Goal: Find specific page/section: Find specific page/section

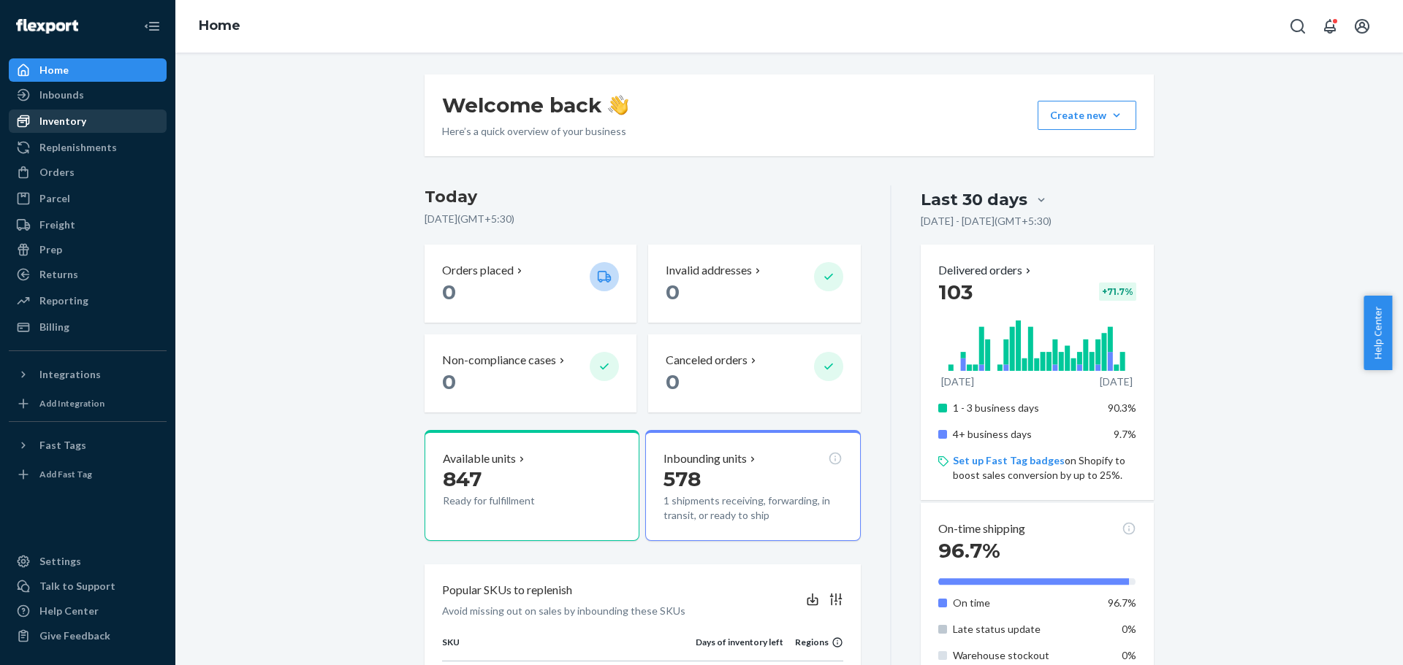
click at [50, 124] on div "Inventory" at bounding box center [62, 121] width 47 height 15
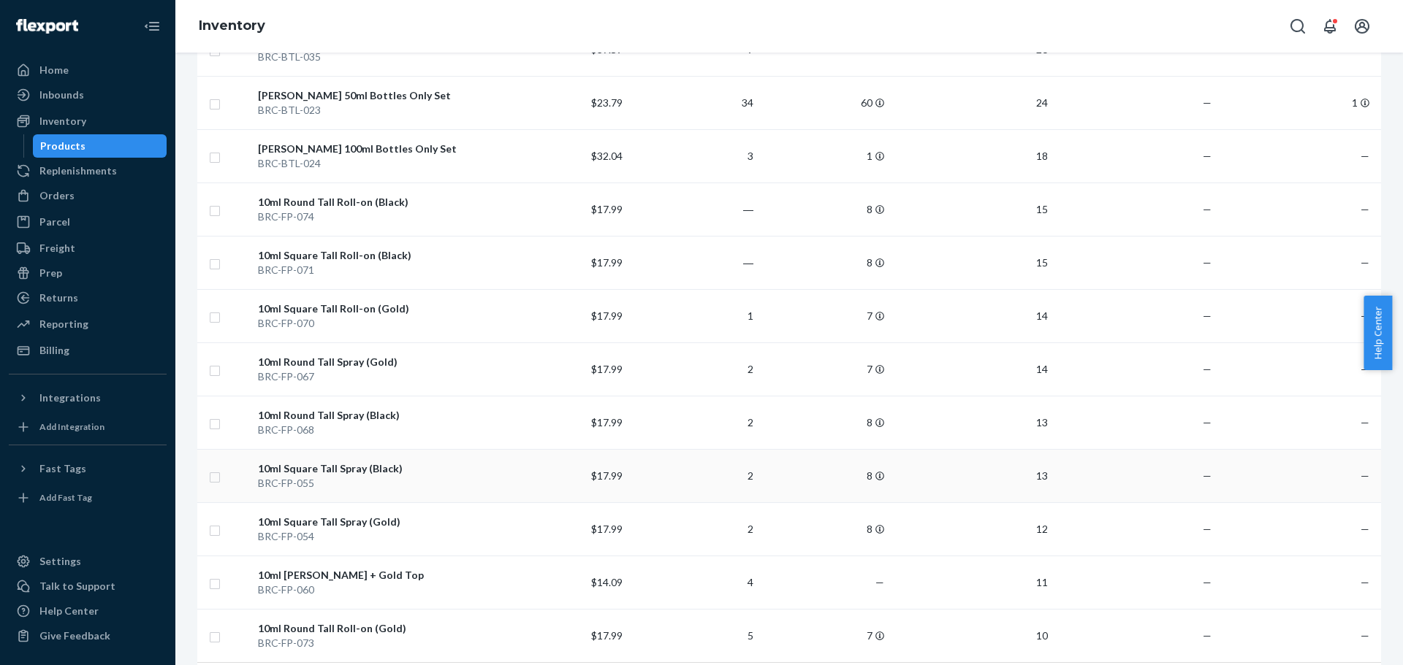
scroll to position [1010, 0]
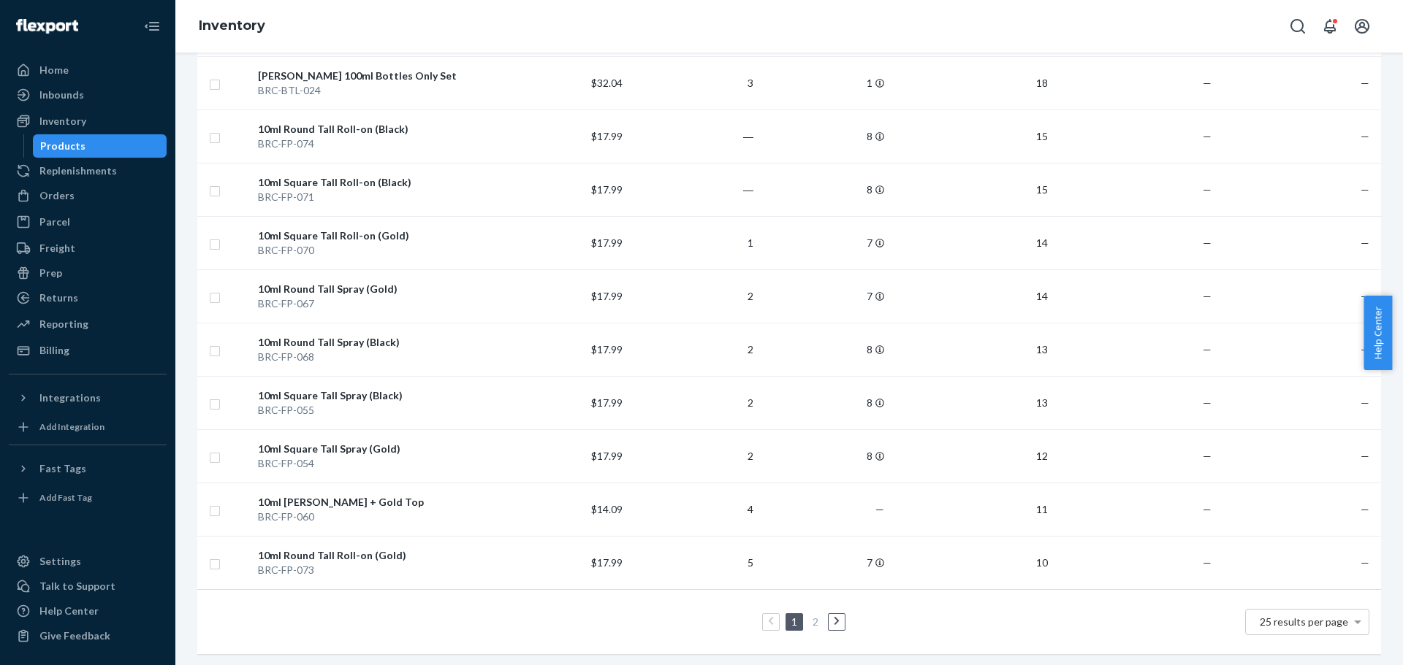
drag, startPoint x: 831, startPoint y: 608, endPoint x: 1050, endPoint y: 360, distance: 330.7
click at [834, 617] on icon at bounding box center [837, 622] width 7 height 10
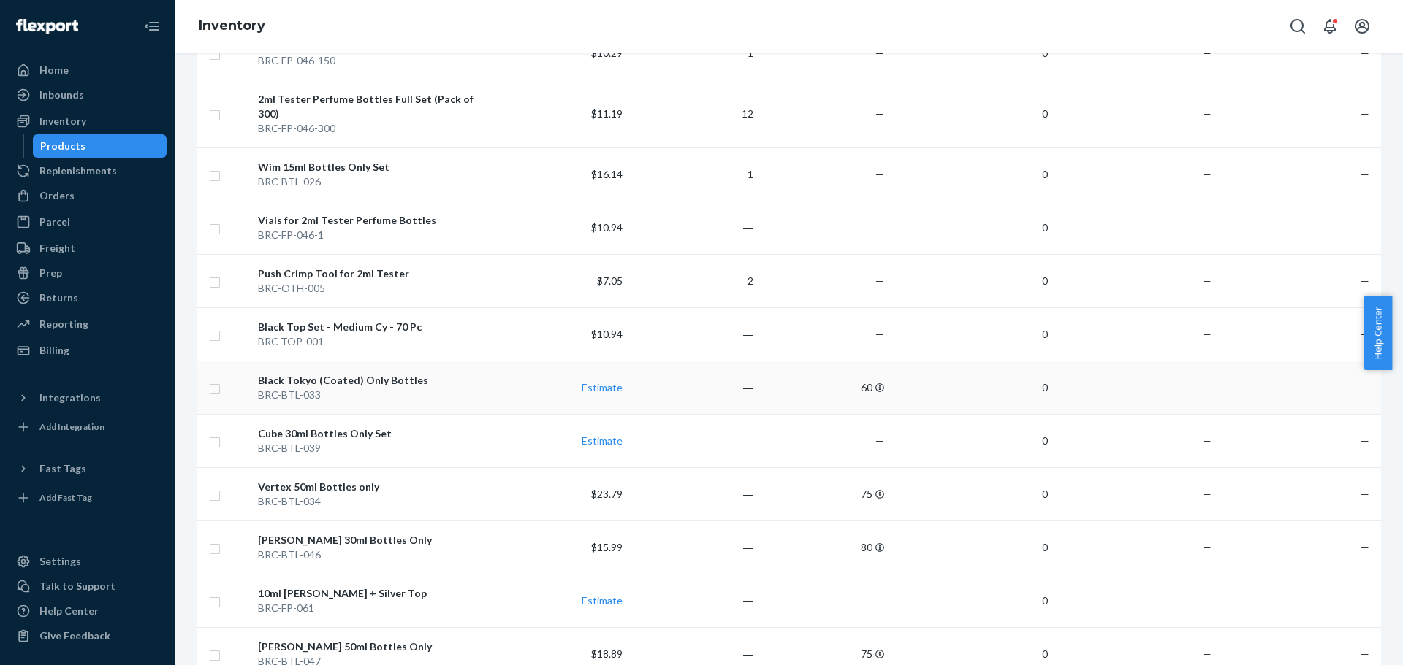
scroll to position [511, 0]
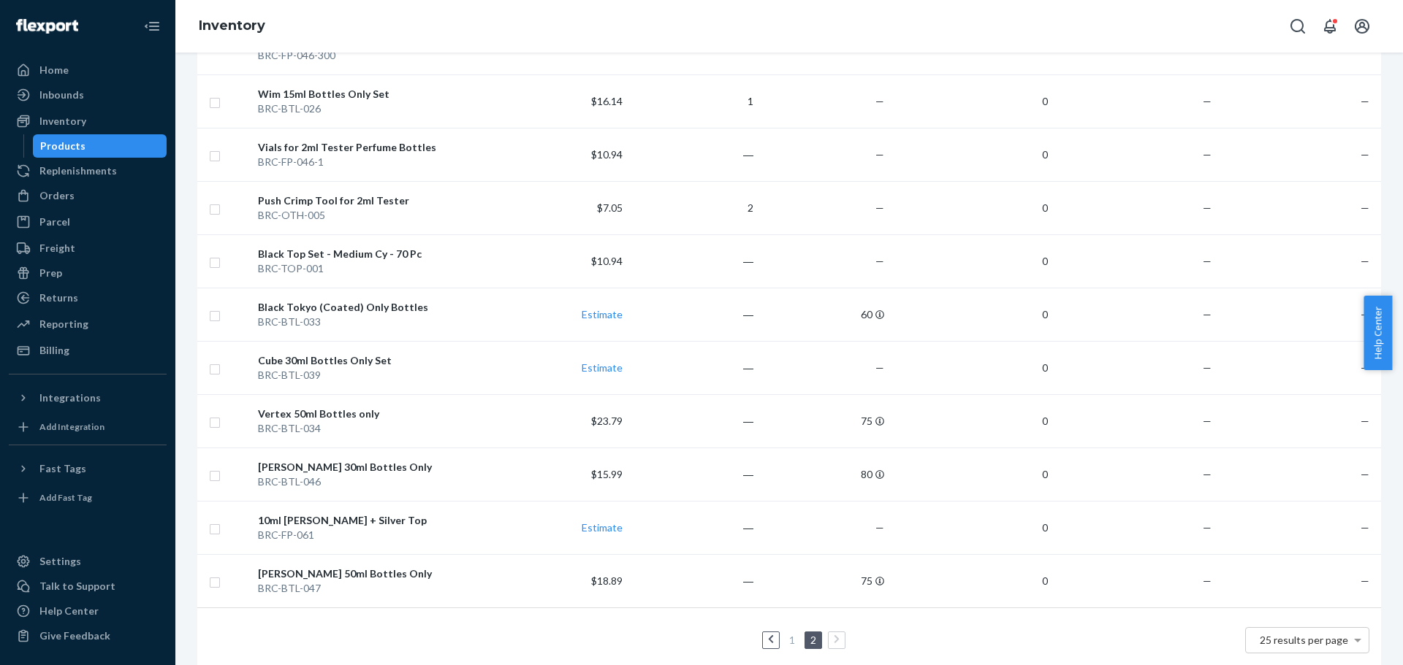
click at [787, 634] on link "1" at bounding box center [792, 640] width 12 height 12
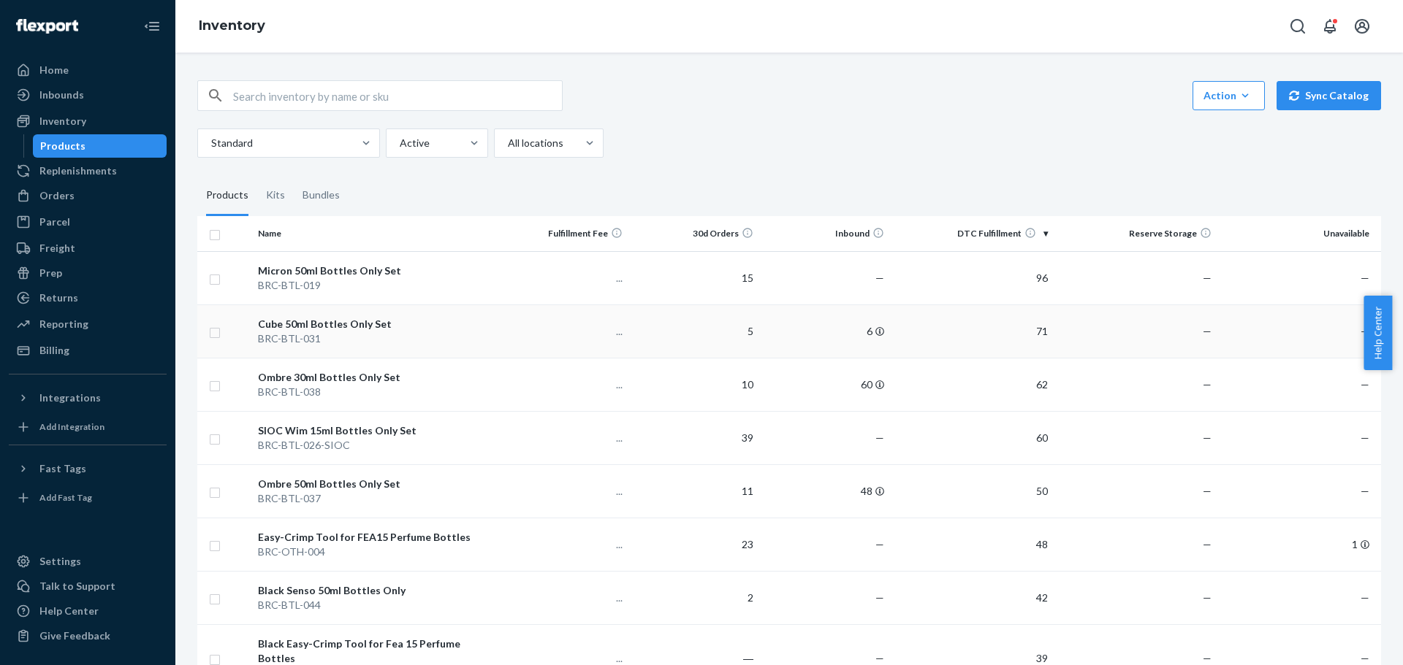
scroll to position [73, 0]
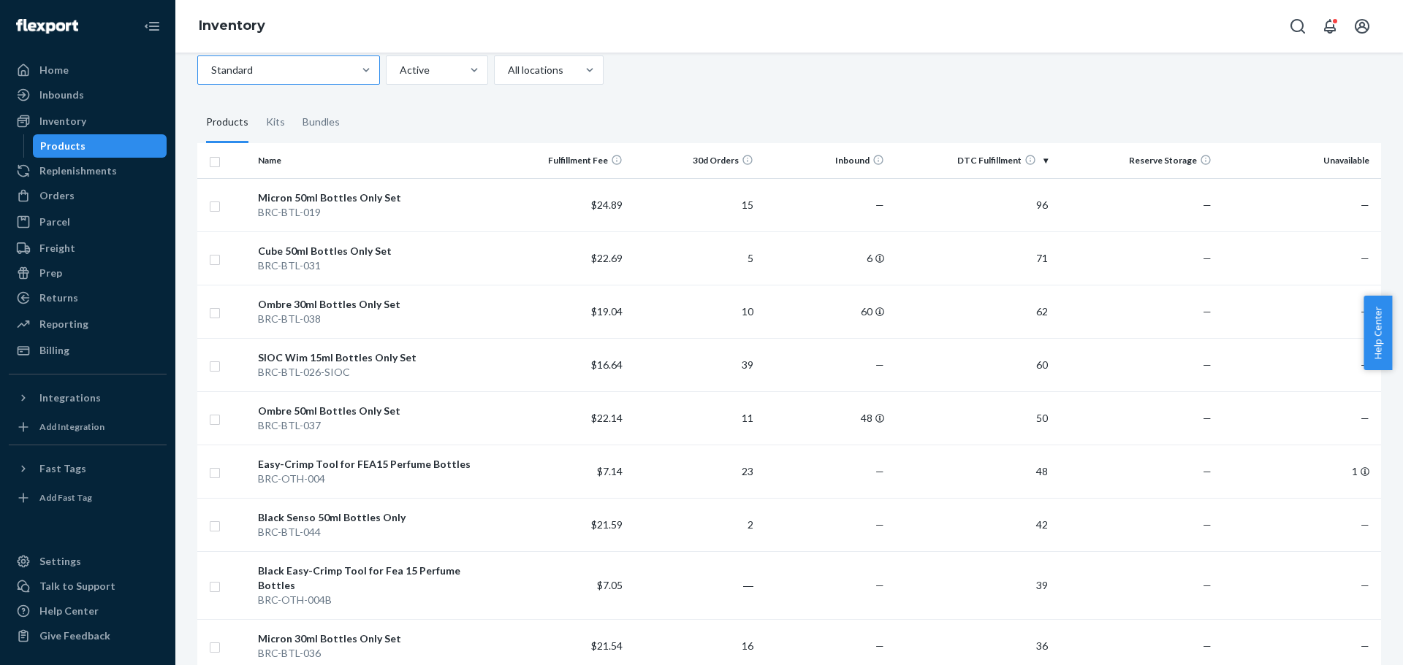
click at [291, 70] on div at bounding box center [287, 70] width 155 height 18
click at [211, 70] on input "Standard" at bounding box center [210, 70] width 1 height 15
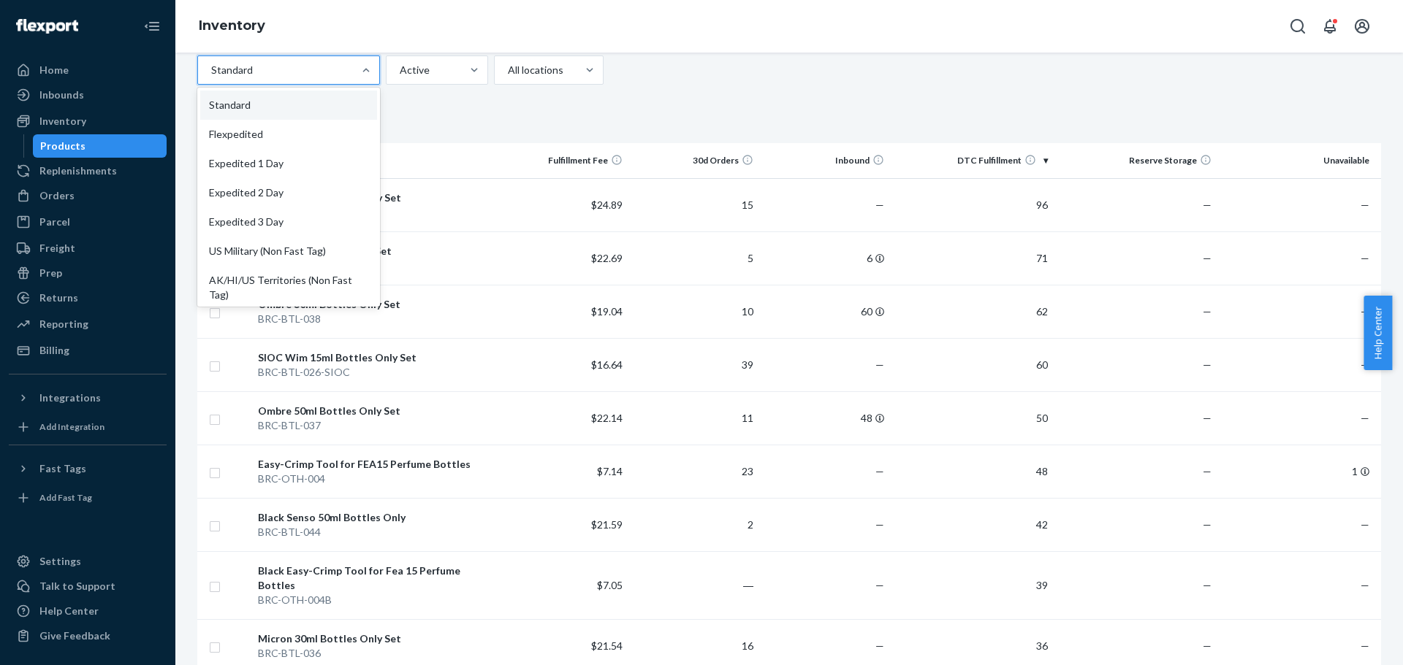
click at [710, 116] on fieldset "Products Kits Bundles" at bounding box center [788, 122] width 1183 height 41
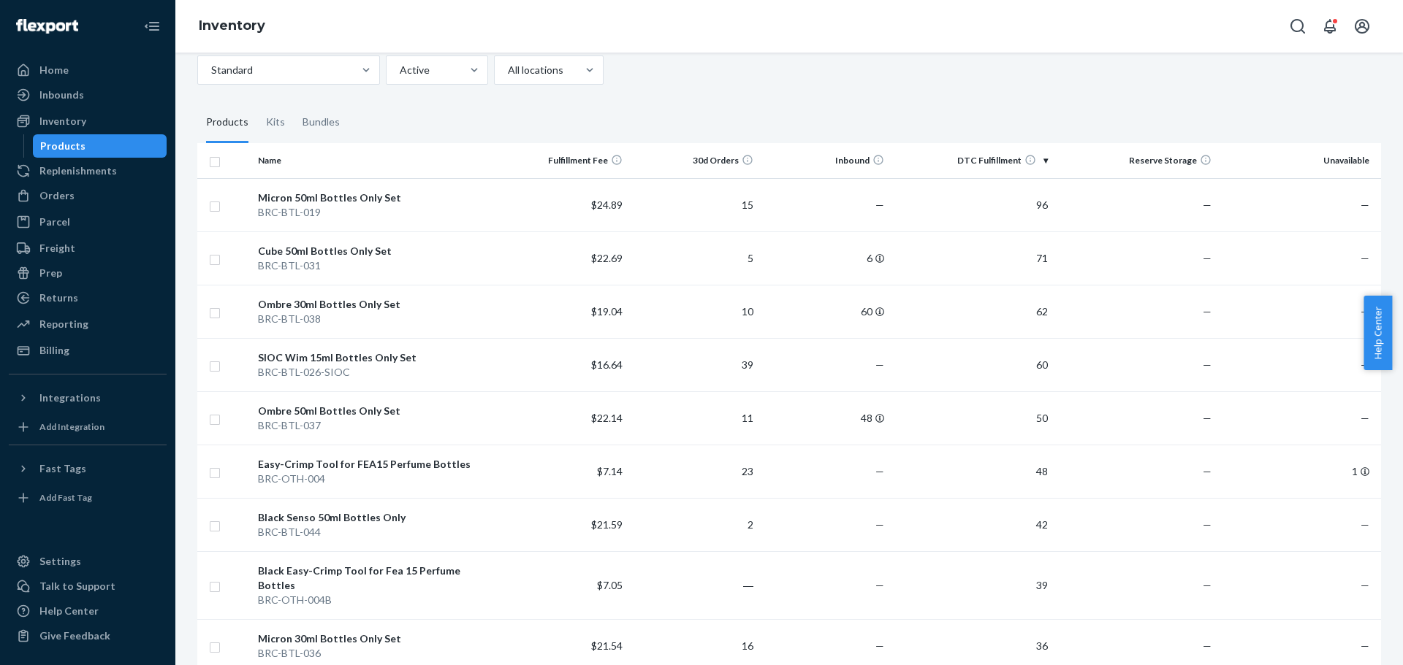
scroll to position [0, 0]
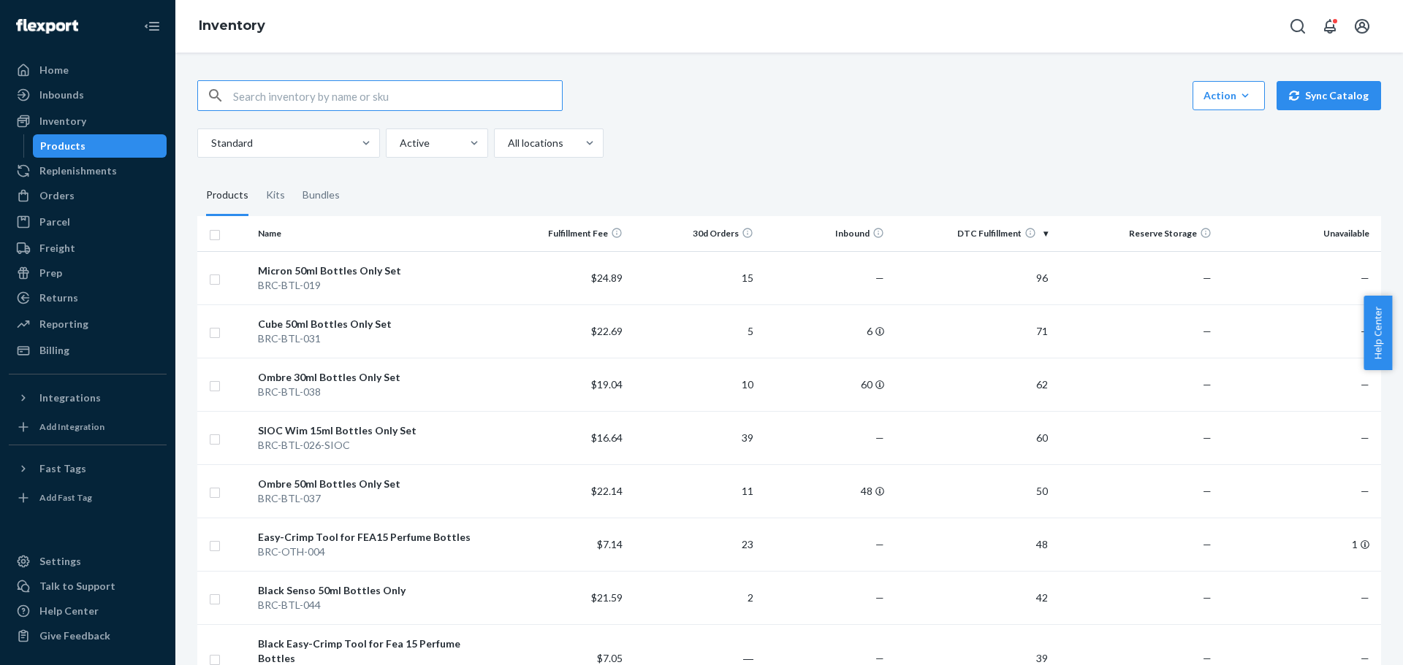
click at [435, 95] on input "text" at bounding box center [397, 95] width 329 height 29
type input "100ml"
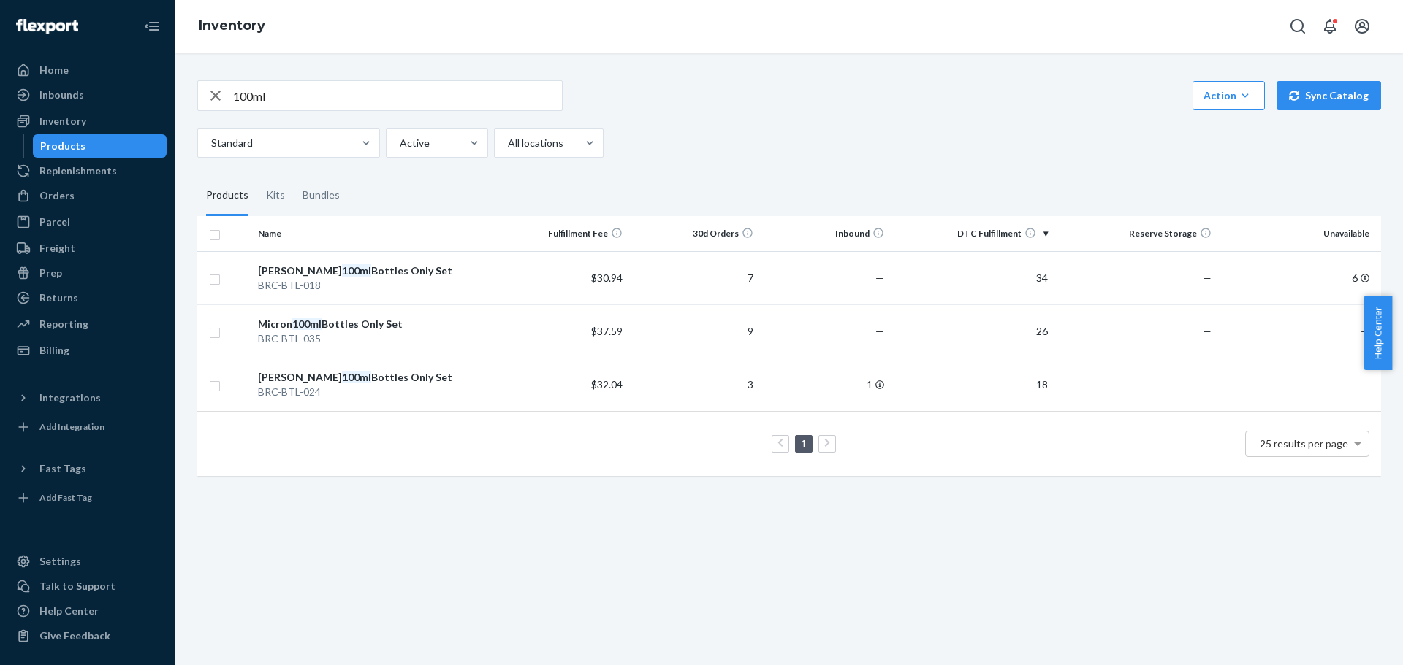
drag, startPoint x: 216, startPoint y: 98, endPoint x: 350, endPoint y: 180, distance: 156.7
click at [216, 98] on icon "button" at bounding box center [216, 95] width 18 height 29
click at [68, 101] on div "Inbounds" at bounding box center [61, 95] width 45 height 15
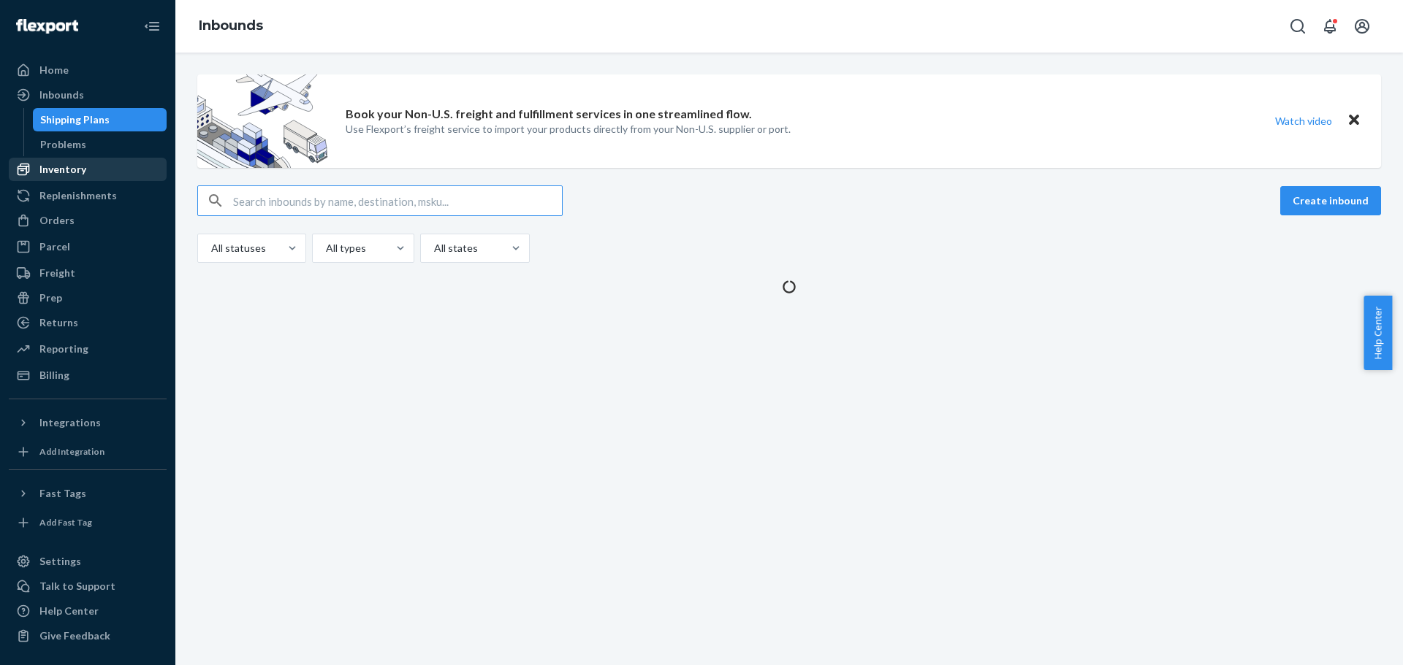
click at [69, 165] on div "Inventory" at bounding box center [62, 169] width 47 height 15
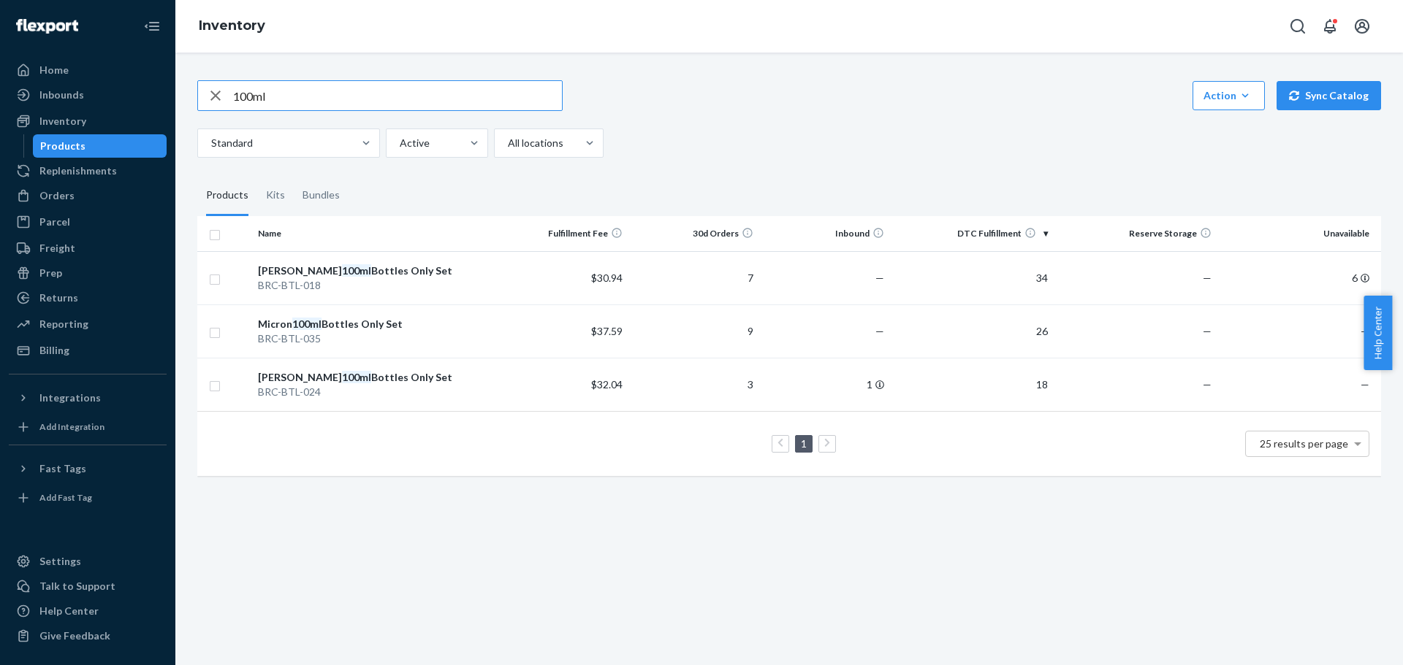
click at [216, 92] on icon "button" at bounding box center [216, 95] width 18 height 29
click at [358, 103] on input "text" at bounding box center [397, 95] width 329 height 29
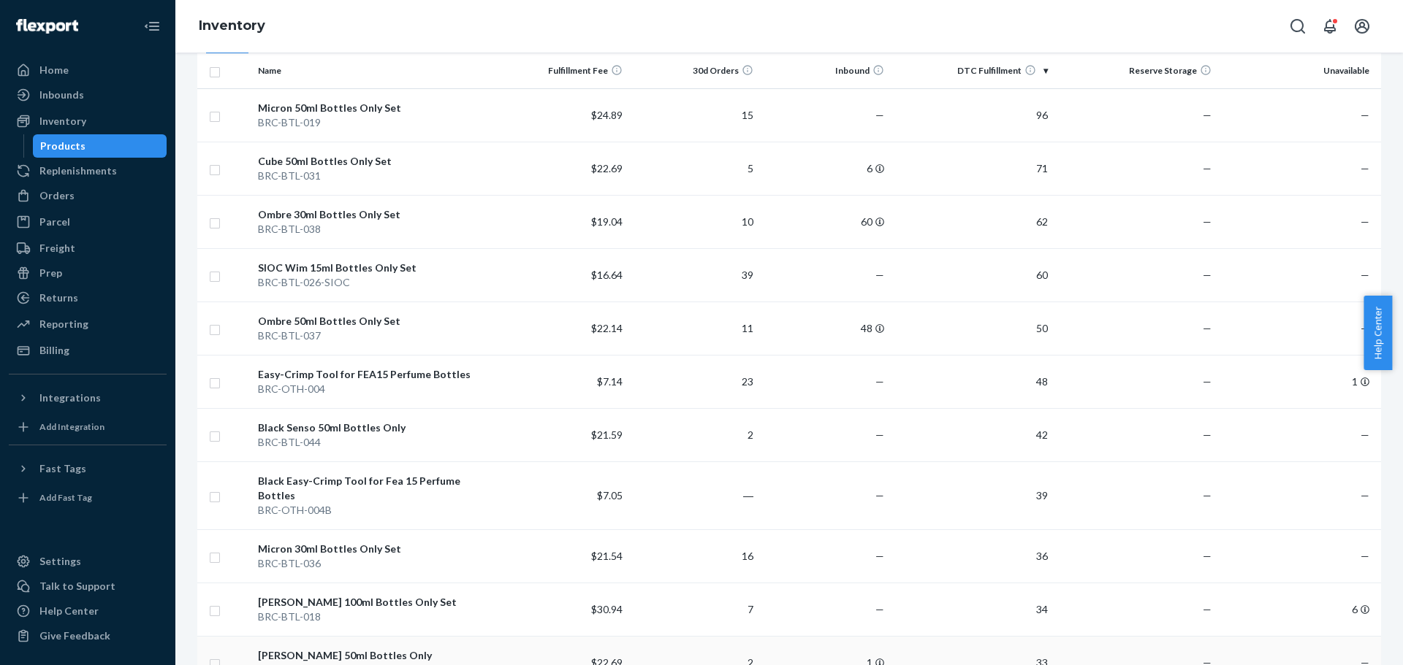
scroll to position [146, 0]
